Goal: Information Seeking & Learning: Learn about a topic

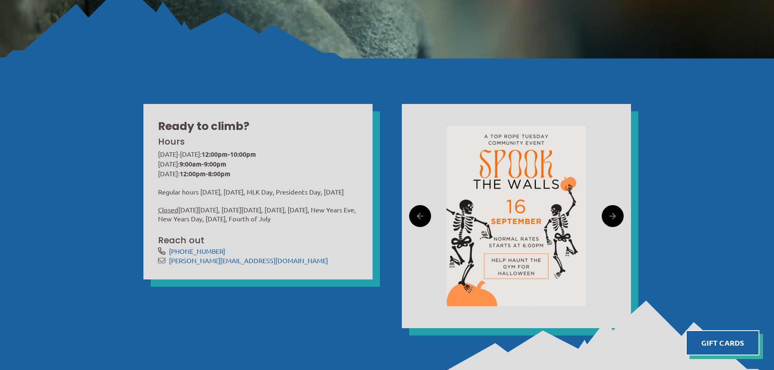
scroll to position [244, 0]
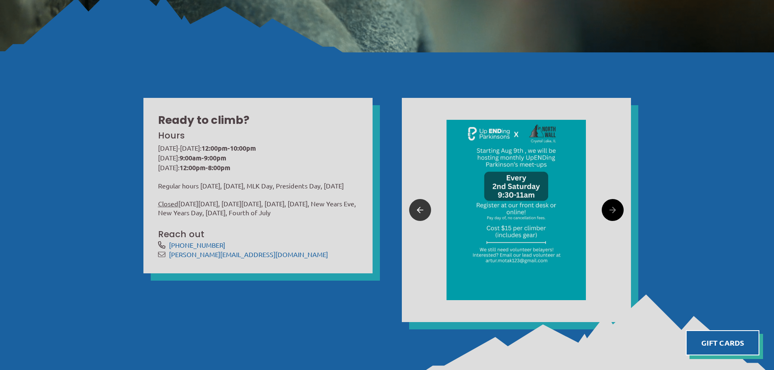
click at [427, 210] on link at bounding box center [420, 210] width 22 height 22
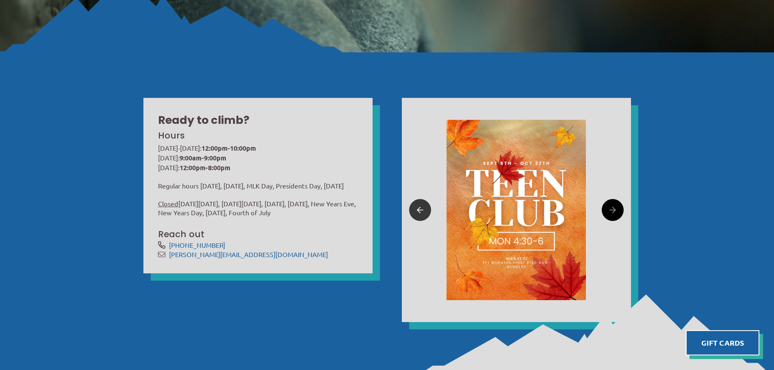
click at [422, 215] on icon at bounding box center [420, 210] width 6 height 13
click at [420, 208] on icon at bounding box center [420, 210] width 6 height 13
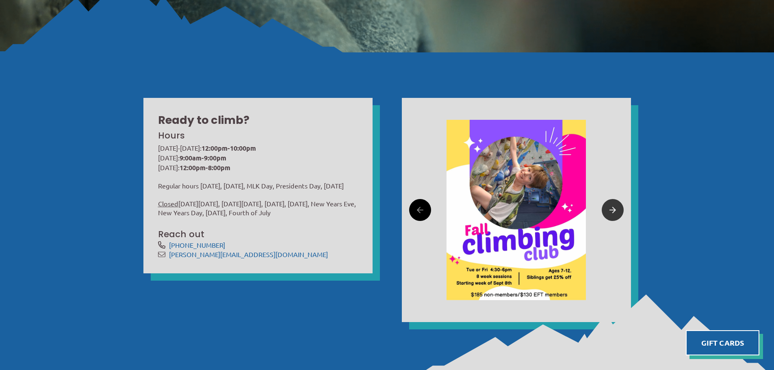
click at [614, 204] on icon at bounding box center [612, 210] width 6 height 13
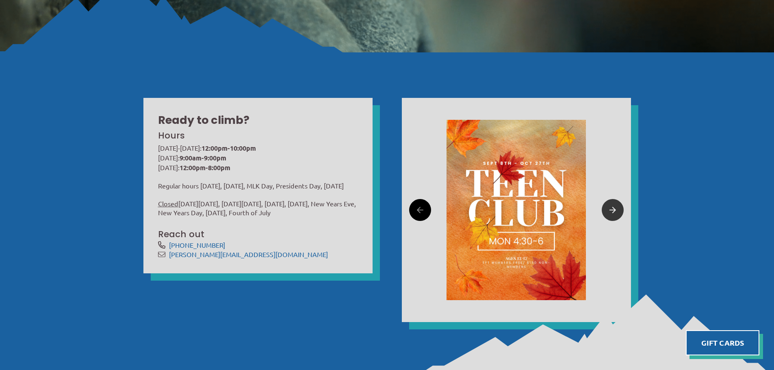
click at [614, 204] on icon at bounding box center [612, 210] width 6 height 13
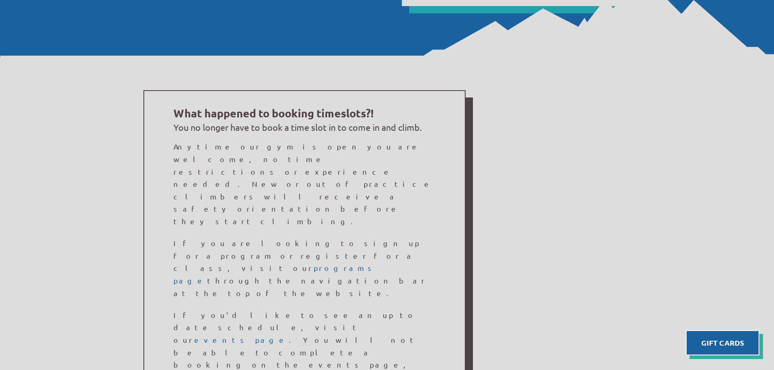
scroll to position [609, 0]
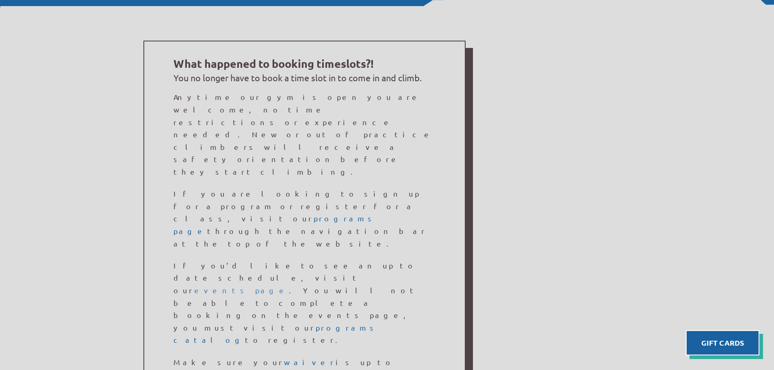
click at [289, 286] on link "events page" at bounding box center [241, 290] width 95 height 9
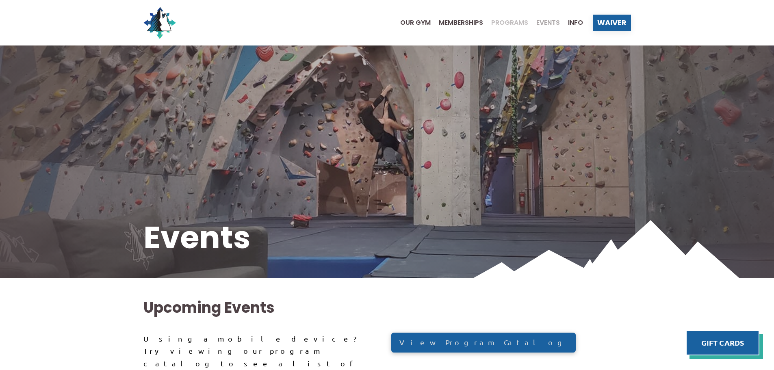
click at [508, 20] on span "Programs" at bounding box center [509, 22] width 37 height 6
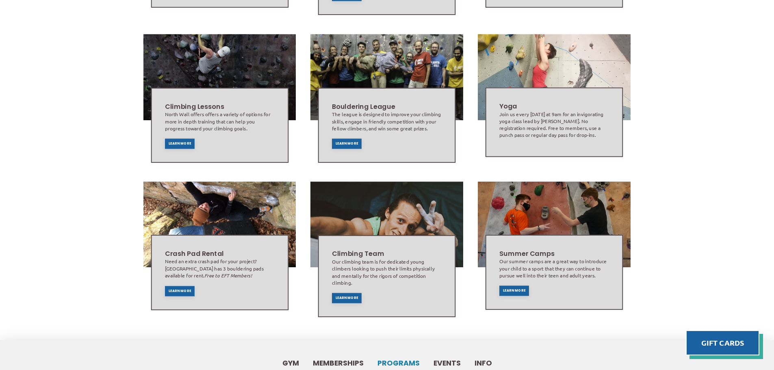
scroll to position [525, 0]
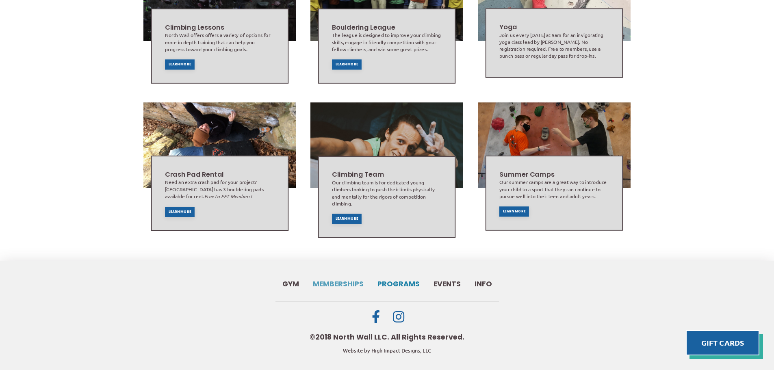
click at [329, 281] on span "Memberships" at bounding box center [338, 284] width 51 height 7
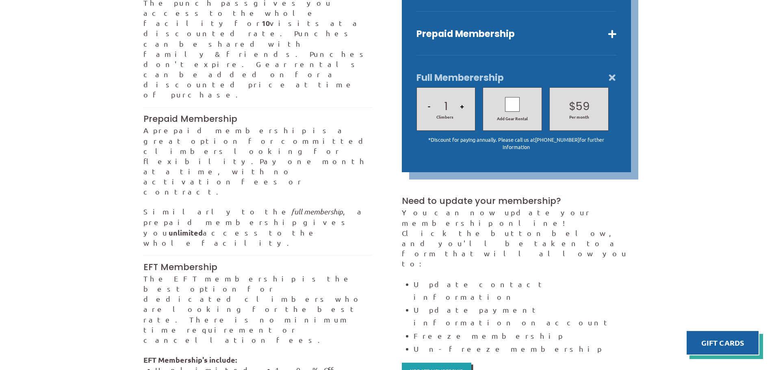
scroll to position [284, 0]
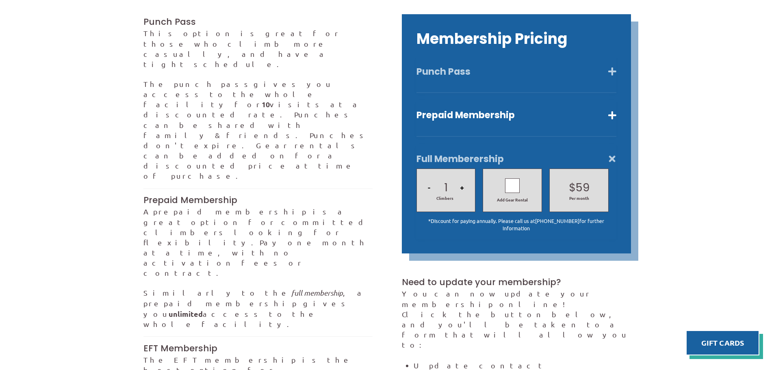
click at [610, 66] on button "Punch Pass" at bounding box center [516, 72] width 200 height 12
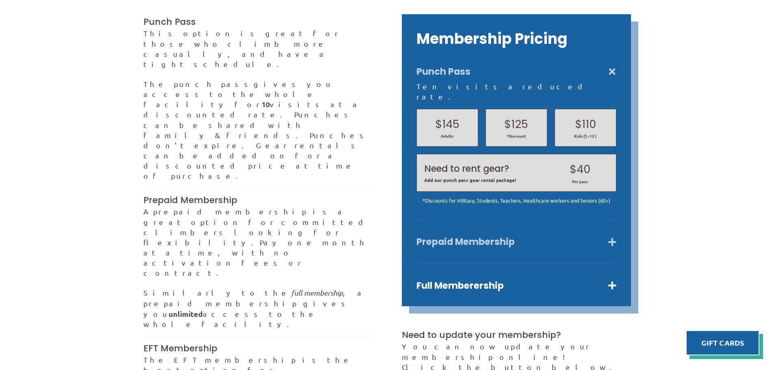
click at [578, 236] on button "Prepaid Membership" at bounding box center [516, 242] width 200 height 12
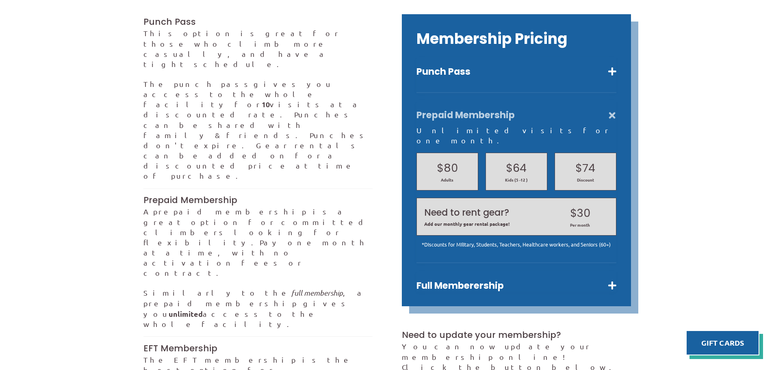
click at [604, 280] on button "Full Memberership" at bounding box center [516, 286] width 200 height 12
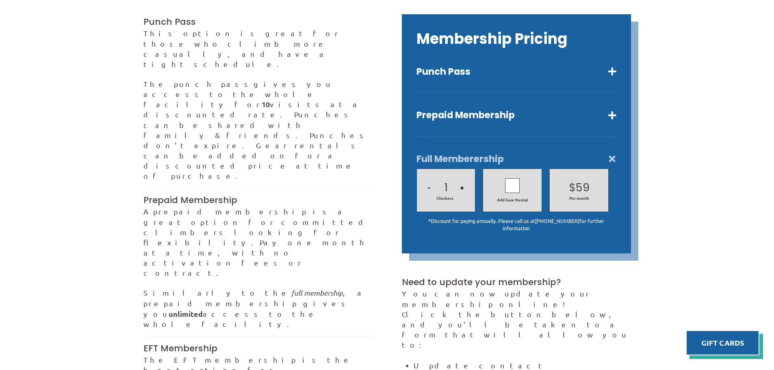
click at [508, 178] on div at bounding box center [512, 185] width 15 height 15
click at [614, 109] on button "Prepaid Membership" at bounding box center [516, 115] width 200 height 12
